Goal: Information Seeking & Learning: Compare options

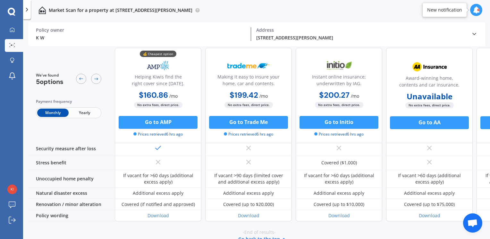
scroll to position [352, 0]
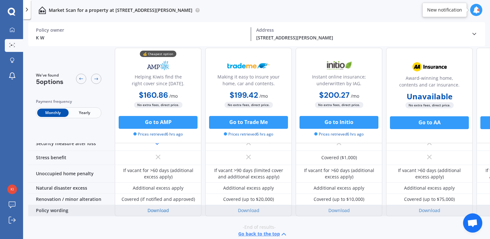
click at [149, 207] on link "Download" at bounding box center [157, 210] width 21 height 6
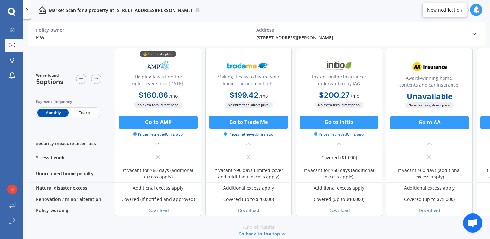
click at [249, 230] on button "Go back to the top" at bounding box center [262, 234] width 49 height 8
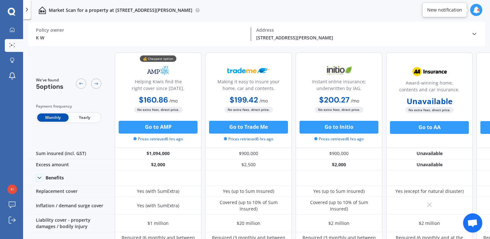
scroll to position [0, 0]
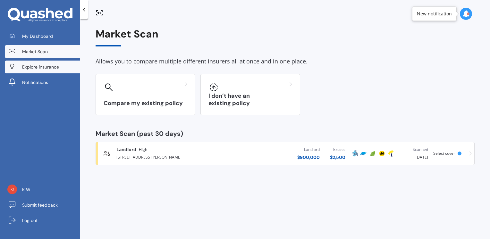
click at [37, 65] on span "Explore insurance" at bounding box center [40, 67] width 37 height 6
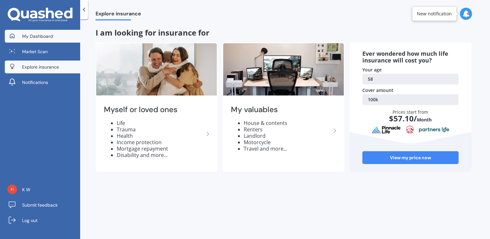
click at [48, 38] on span "My Dashboard" at bounding box center [37, 36] width 31 height 6
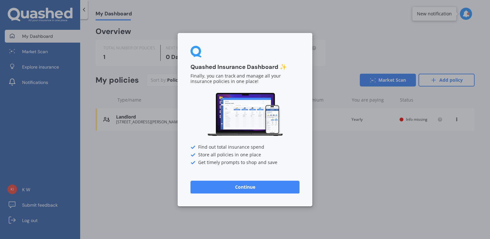
click at [253, 188] on button "Continue" at bounding box center [244, 186] width 109 height 13
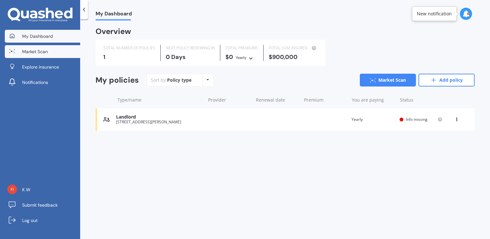
click at [39, 51] on span "Market Scan" at bounding box center [35, 51] width 26 height 6
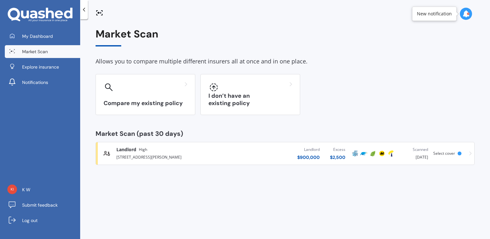
click at [39, 51] on span "Market Scan" at bounding box center [35, 51] width 26 height 6
click at [189, 154] on div "[STREET_ADDRESS][PERSON_NAME]" at bounding box center [171, 157] width 111 height 8
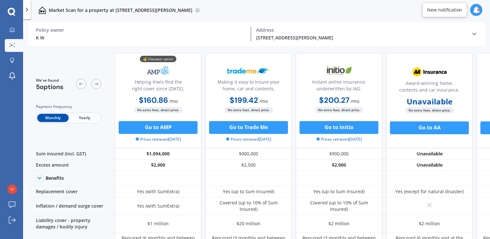
click at [474, 33] on icon at bounding box center [474, 34] width 6 height 6
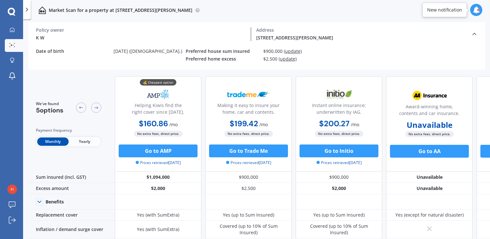
click at [474, 33] on polyline at bounding box center [473, 34] width 3 height 2
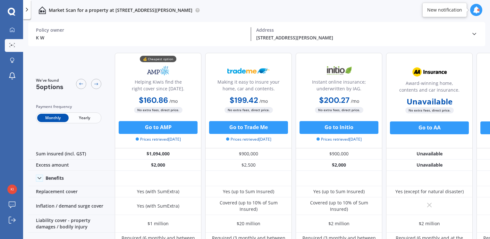
click at [474, 33] on icon at bounding box center [474, 34] width 6 height 6
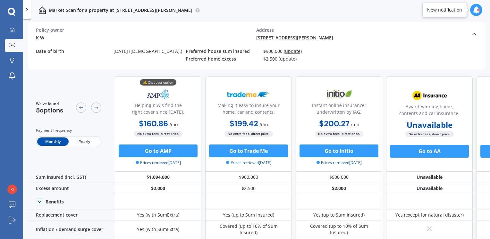
click at [298, 52] on span "(update)" at bounding box center [293, 51] width 18 height 6
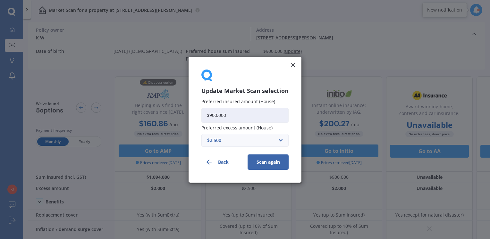
click at [212, 115] on input "$900,000" at bounding box center [244, 115] width 87 height 15
type input "$800,000"
click at [263, 156] on button "Scan again" at bounding box center [267, 161] width 41 height 15
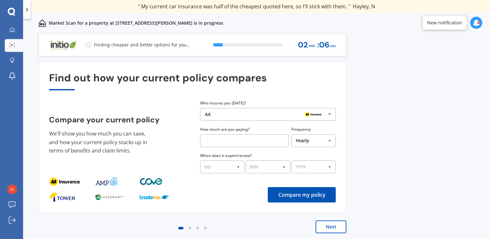
drag, startPoint x: 354, startPoint y: 169, endPoint x: 356, endPoint y: 187, distance: 18.1
click at [356, 187] on div "Previous 60,000+ Kiwis have signed up to shop and save on insurance with us " H…" at bounding box center [256, 143] width 467 height 220
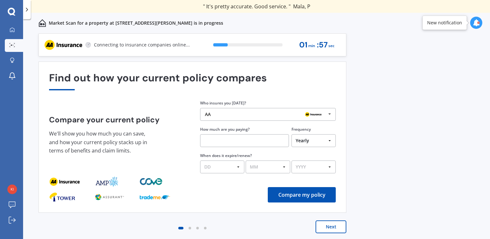
click at [333, 228] on button "Next" at bounding box center [330, 227] width 31 height 13
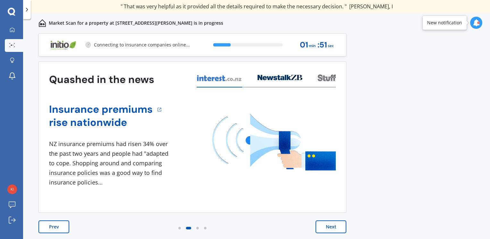
click at [333, 228] on button "Next" at bounding box center [330, 227] width 31 height 13
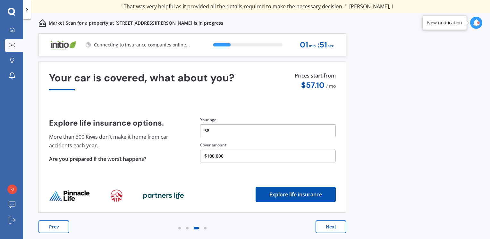
click at [333, 228] on button "Next" at bounding box center [330, 227] width 31 height 13
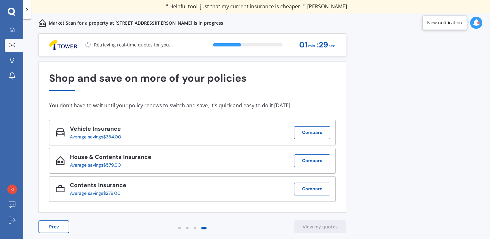
click at [65, 226] on button "Prev" at bounding box center [53, 227] width 31 height 13
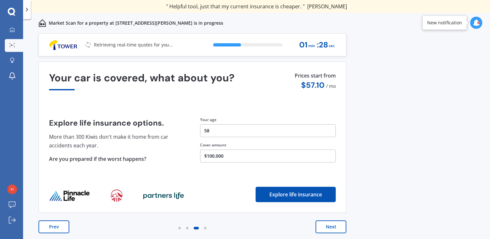
click at [65, 226] on button "Prev" at bounding box center [53, 227] width 31 height 13
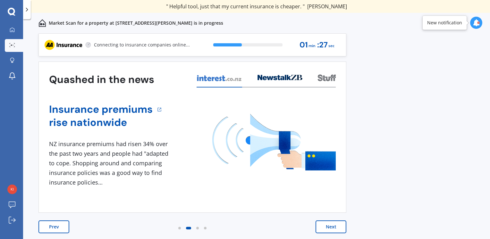
click at [65, 226] on button "Prev" at bounding box center [53, 227] width 31 height 13
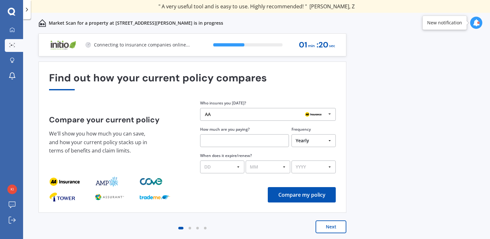
click at [65, 226] on div "Next" at bounding box center [192, 234] width 308 height 26
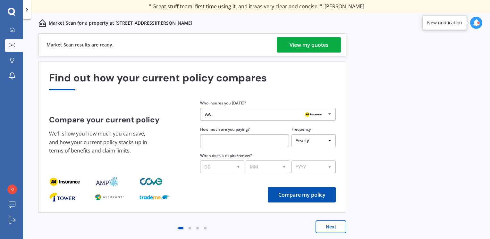
click at [299, 42] on div "View my quotes" at bounding box center [308, 44] width 39 height 15
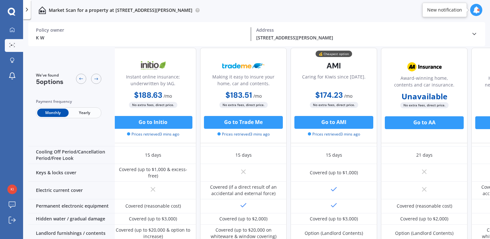
scroll to position [0, 5]
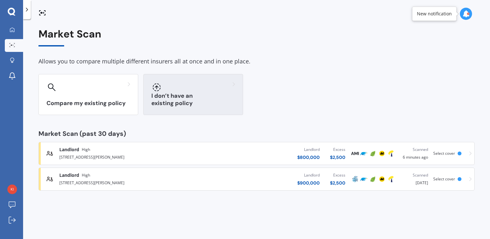
click at [213, 90] on div at bounding box center [193, 87] width 84 height 10
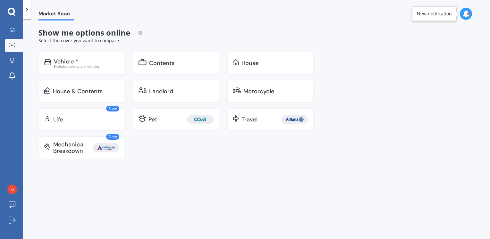
click at [213, 90] on div "Landlord" at bounding box center [181, 91] width 64 height 6
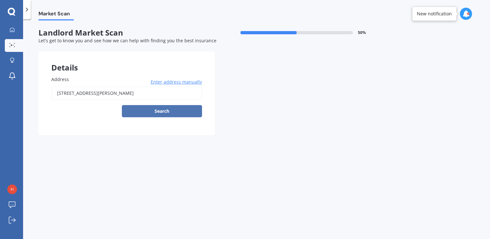
click at [185, 117] on button "Search" at bounding box center [162, 111] width 80 height 12
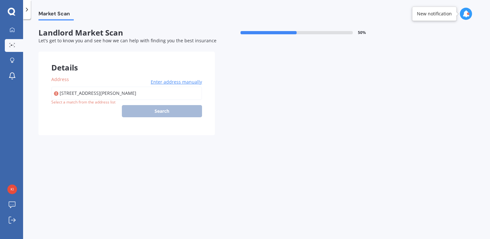
type input "[STREET_ADDRESS][PERSON_NAME]"
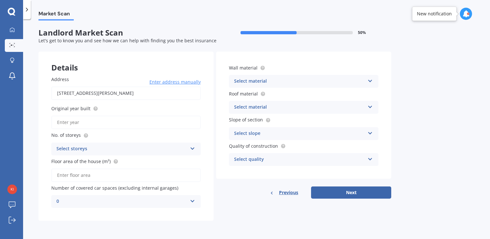
click at [140, 103] on div "Address [STREET_ADDRESS][PERSON_NAME] Enter address manually Search Original ye…" at bounding box center [125, 142] width 175 height 158
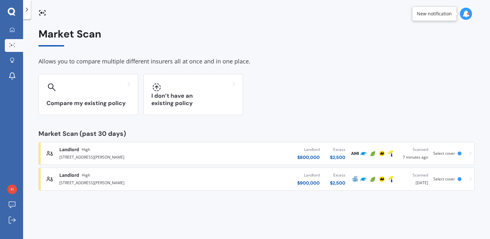
click at [246, 154] on div "Landlord $ 800,000 Excess $ 2,500" at bounding box center [274, 153] width 152 height 19
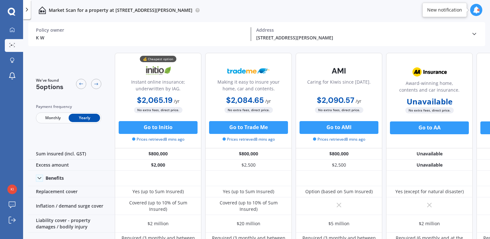
click at [51, 118] on span "Monthly" at bounding box center [52, 118] width 31 height 8
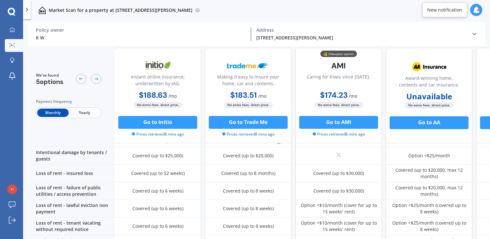
scroll to position [354, 0]
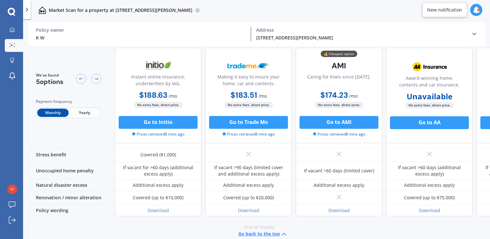
click at [242, 230] on button "Go back to the top" at bounding box center [262, 234] width 49 height 8
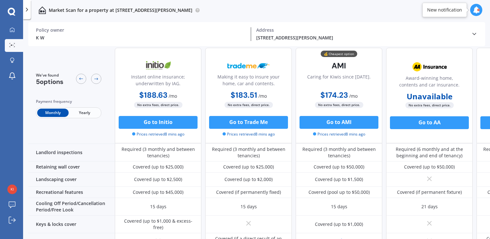
scroll to position [89, 0]
click at [88, 117] on div "Monthly Yearly" at bounding box center [68, 112] width 65 height 11
click at [91, 115] on span "Yearly" at bounding box center [84, 113] width 31 height 8
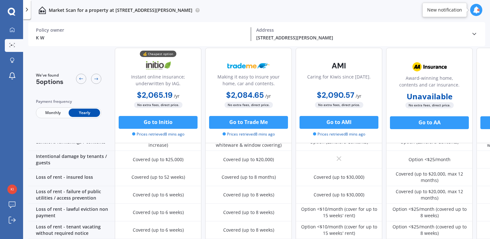
scroll to position [232, 0]
click at [47, 112] on span "Monthly" at bounding box center [52, 113] width 31 height 8
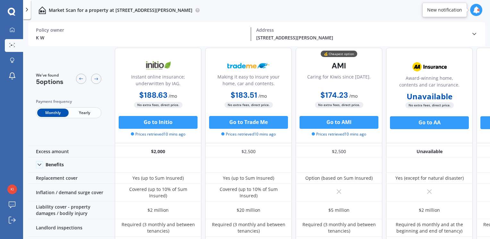
scroll to position [14, 0]
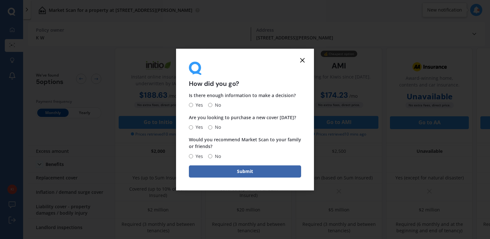
click at [209, 104] on input "No" at bounding box center [210, 105] width 4 height 4
radio input "true"
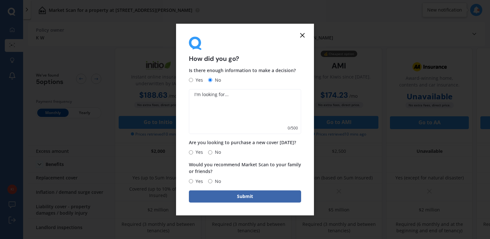
click at [304, 35] on icon at bounding box center [302, 35] width 8 height 8
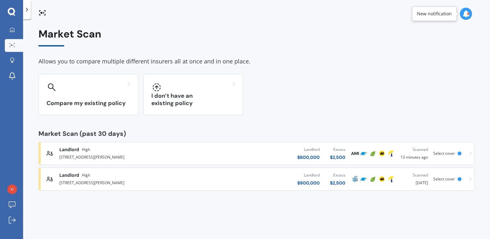
click at [262, 180] on div "Landlord $ 900,000 Excess $ 2,500" at bounding box center [274, 179] width 152 height 19
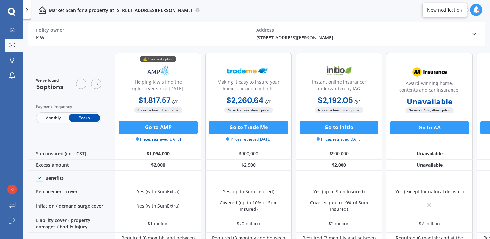
click at [54, 121] on span "Monthly" at bounding box center [52, 118] width 31 height 8
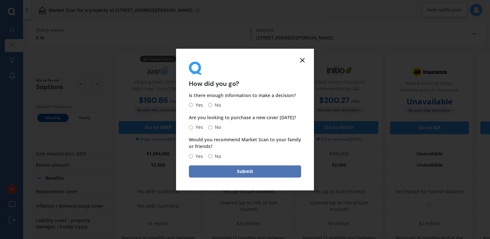
click at [258, 172] on button "Submit" at bounding box center [245, 171] width 112 height 12
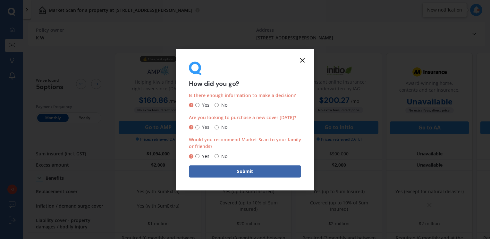
click at [304, 60] on icon at bounding box center [302, 60] width 8 height 8
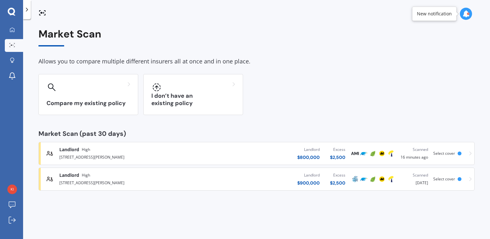
click at [471, 154] on link "[GEOGRAPHIC_DATA][STREET_ADDRESS][PERSON_NAME] Landlord $ 800,000 Excess $ 2,50…" at bounding box center [256, 153] width 436 height 23
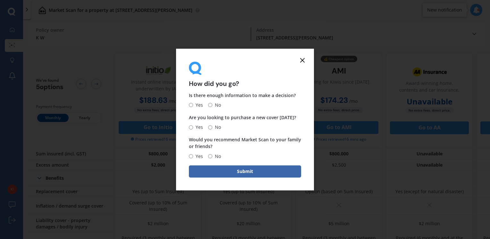
click at [301, 58] on icon at bounding box center [302, 60] width 8 height 8
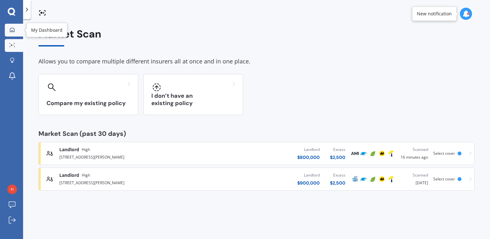
click at [12, 27] on icon at bounding box center [12, 29] width 4 height 4
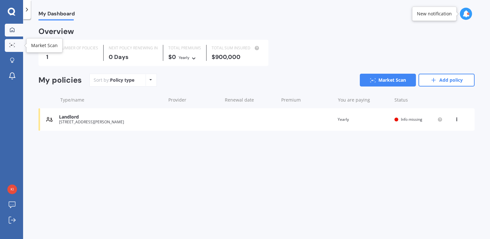
click at [10, 46] on icon at bounding box center [10, 46] width 1 height 1
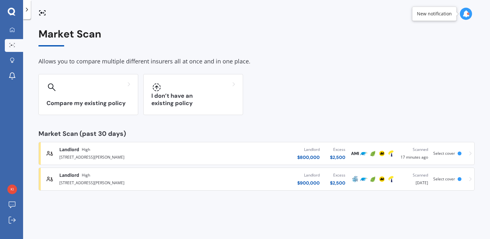
click at [185, 135] on div "Market Scan (past 30 days)" at bounding box center [256, 133] width 436 height 6
click at [185, 154] on div "[STREET_ADDRESS][PERSON_NAME]" at bounding box center [128, 157] width 139 height 8
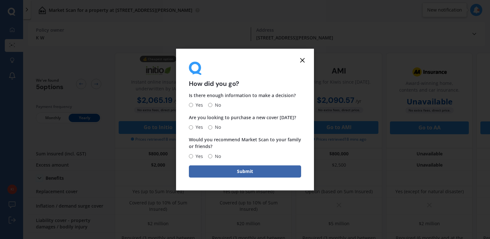
click at [302, 61] on icon at bounding box center [302, 60] width 8 height 8
